Goal: Transaction & Acquisition: Obtain resource

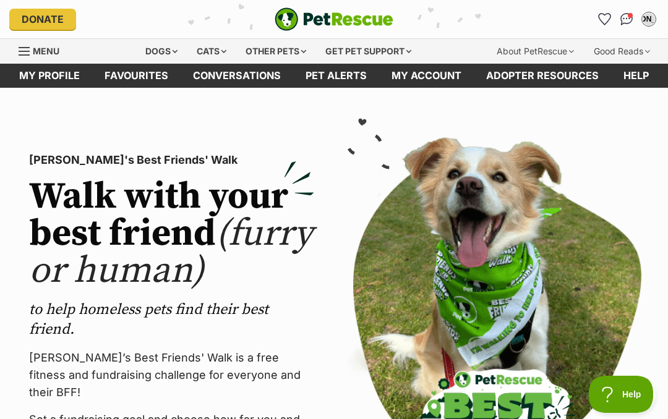
click at [32, 49] on link "Menu" at bounding box center [43, 50] width 49 height 22
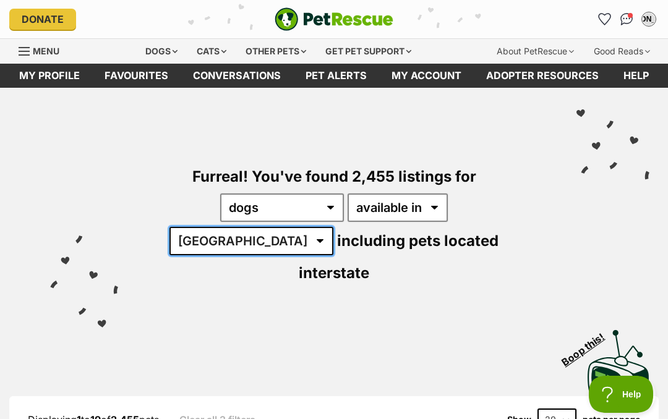
click at [333, 227] on select "Australia ACT NSW NT QLD SA TAS VIC WA" at bounding box center [251, 241] width 164 height 28
select select "VIC"
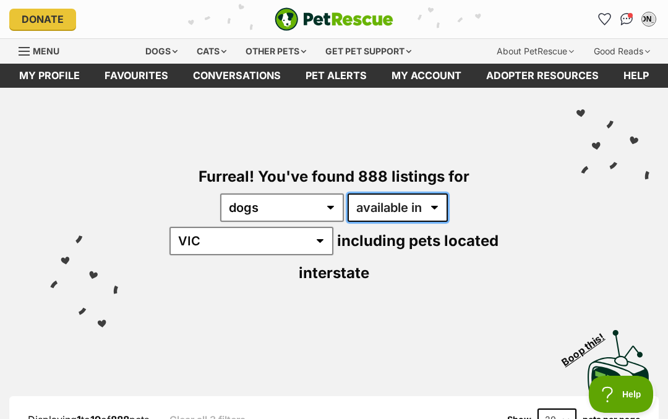
click at [390, 208] on select "available in located in" at bounding box center [398, 208] width 100 height 28
select select "disabled"
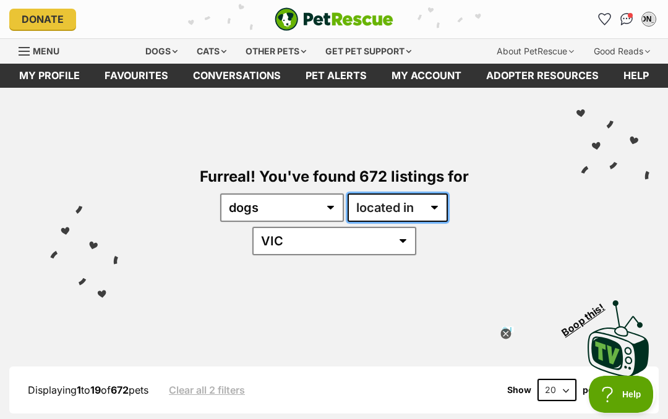
click at [390, 203] on select "available in located in" at bounding box center [398, 208] width 100 height 28
select select "enabled"
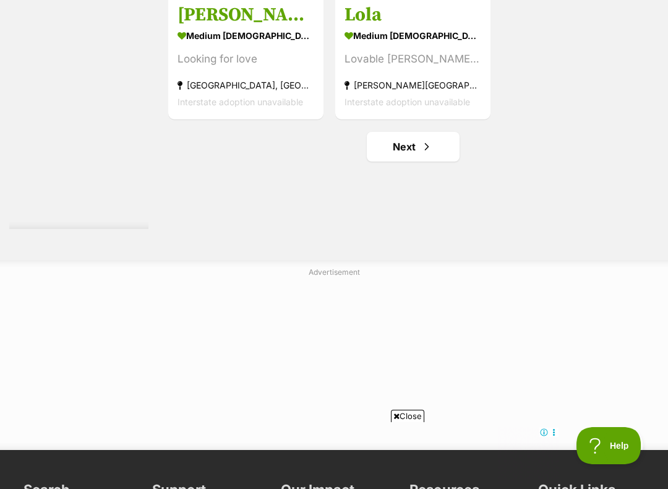
scroll to position [2478, 0]
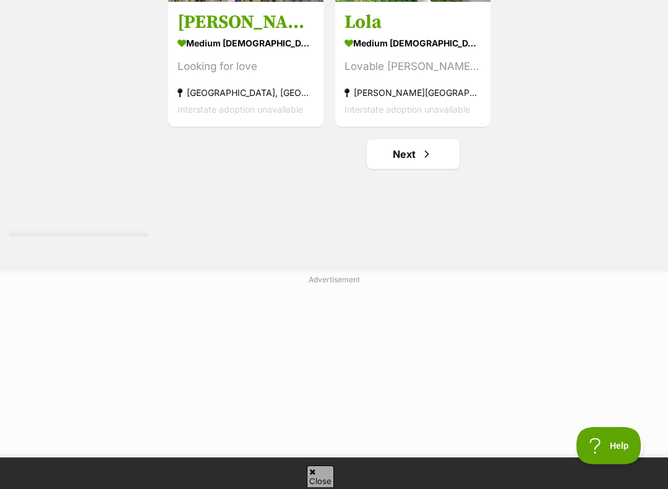
click at [399, 169] on link "Next" at bounding box center [413, 154] width 93 height 30
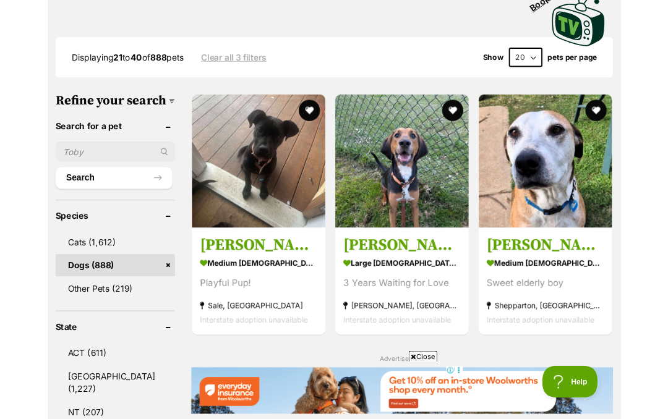
scroll to position [353, 0]
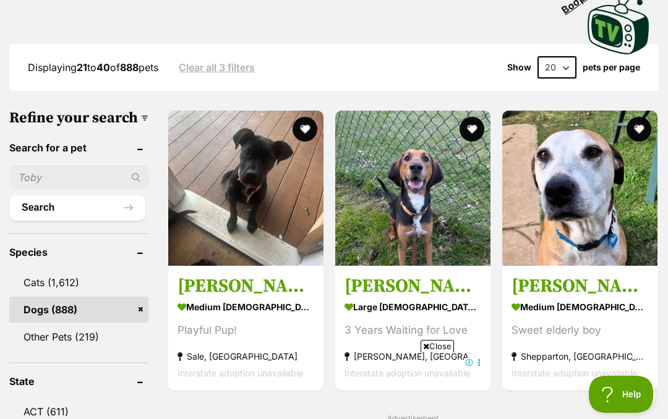
click at [427, 205] on img at bounding box center [412, 188] width 155 height 155
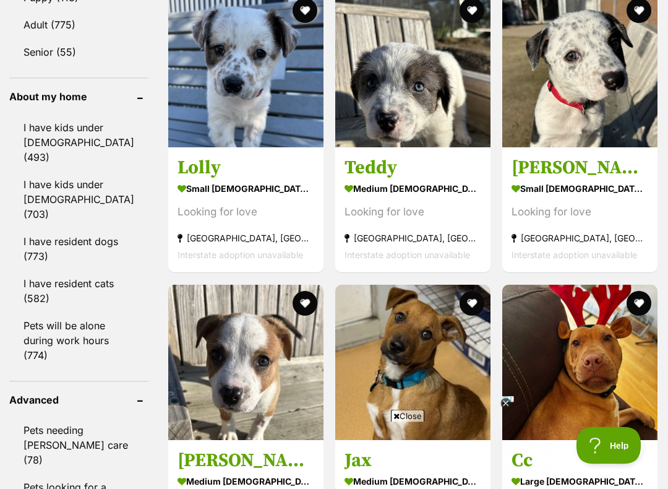
scroll to position [1455, 0]
click at [240, 147] on img at bounding box center [245, 69] width 155 height 155
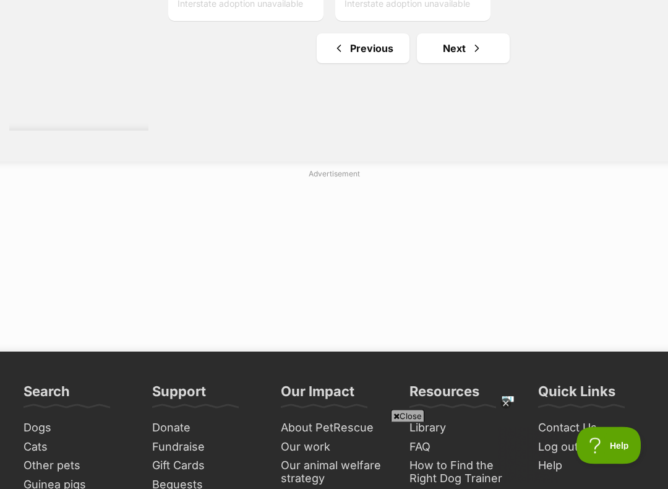
scroll to position [2584, 0]
click at [471, 56] on span "Next page" at bounding box center [477, 48] width 12 height 15
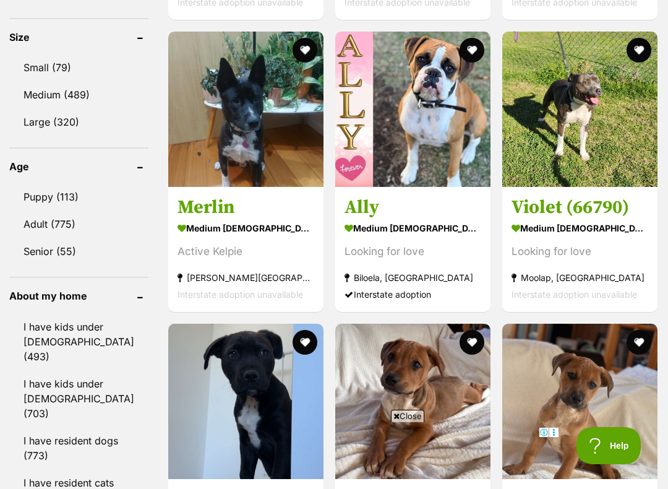
scroll to position [1258, 0]
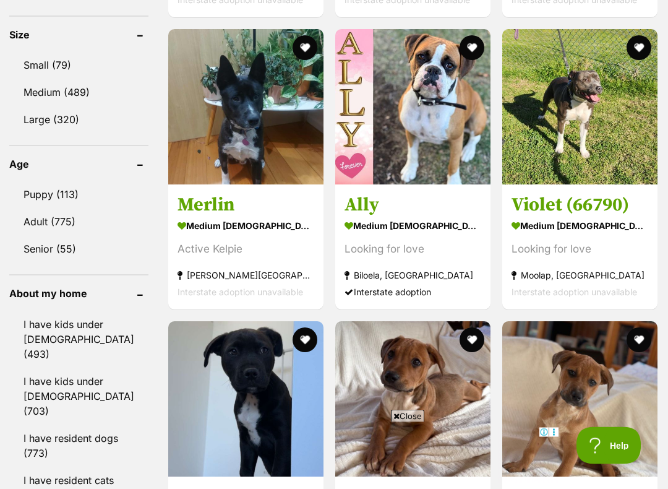
click at [1, 419] on div "Displaying 41 to 60 of 888 pets Clear all 3 filters Show 20 40 60 pets per page…" at bounding box center [334, 334] width 668 height 2393
click at [568, 419] on img at bounding box center [579, 398] width 155 height 155
